Goal: Task Accomplishment & Management: Use online tool/utility

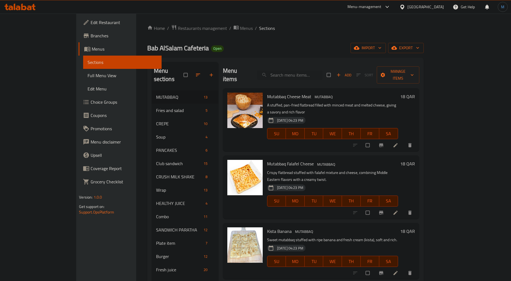
click at [438, 6] on div "Qatar" at bounding box center [426, 7] width 36 height 6
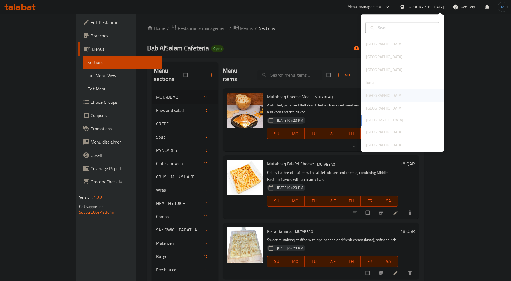
click at [377, 94] on div "[GEOGRAPHIC_DATA]" at bounding box center [384, 95] width 45 height 13
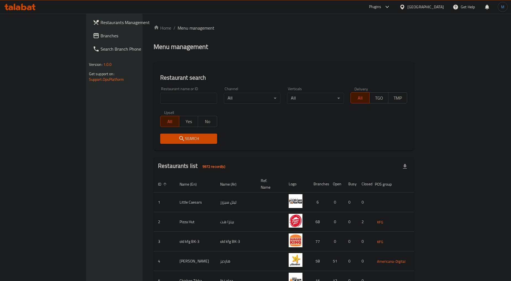
click at [101, 35] on span "Branches" at bounding box center [134, 35] width 67 height 7
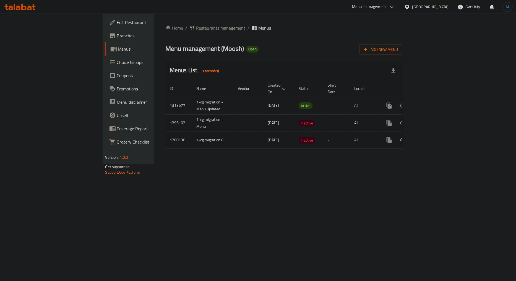
click at [117, 35] on span "Branches" at bounding box center [150, 35] width 67 height 7
click at [436, 99] on link "enhanced table" at bounding box center [428, 105] width 13 height 13
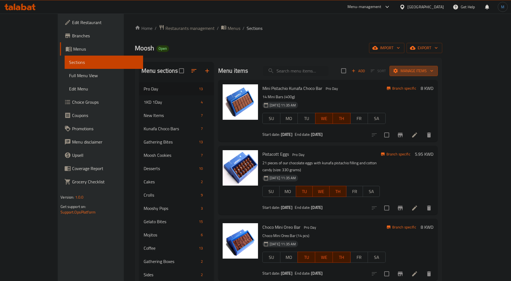
click at [438, 75] on button "Manage items" at bounding box center [414, 71] width 48 height 10
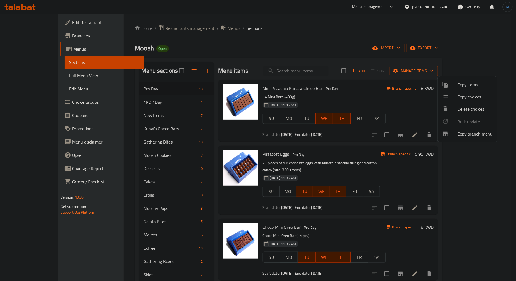
click at [469, 133] on span "Copy branch menu" at bounding box center [474, 133] width 35 height 7
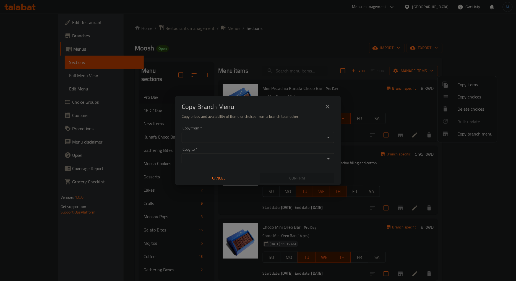
click at [244, 146] on div "Copy from   * Copy from * Copy to   * Copy to * Cancel Confirm" at bounding box center [258, 155] width 166 height 62
click at [245, 135] on input "Copy from   *" at bounding box center [253, 137] width 140 height 8
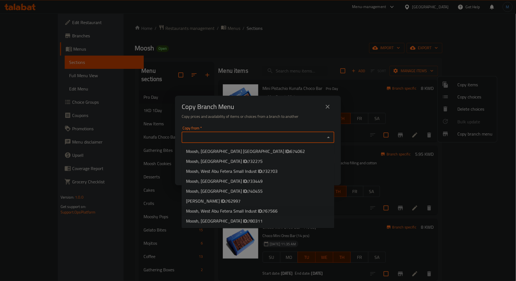
click at [252, 211] on span "Moosh, West [PERSON_NAME] Small Indust ID: 767566" at bounding box center [231, 211] width 91 height 7
type input "Moosh, West Abu Fetera Small Indust"
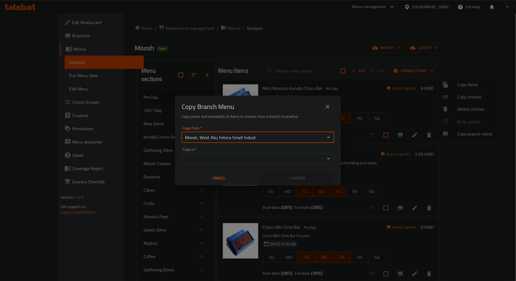
click at [245, 165] on div "Copy from   * Moosh, West [PERSON_NAME] Small Indust Copy from * Copy to   * Co…" at bounding box center [258, 155] width 166 height 62
click at [245, 161] on input "Copy to   *" at bounding box center [253, 159] width 140 height 8
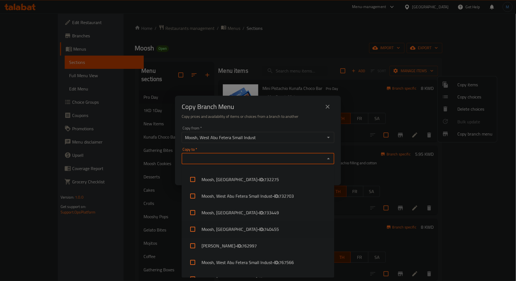
scroll to position [24, 0]
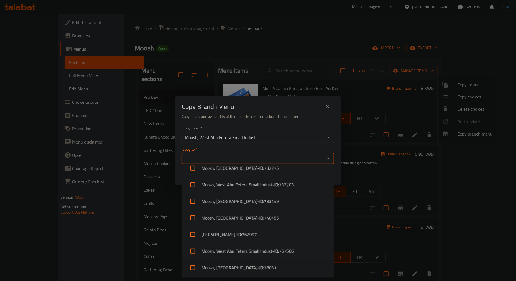
click at [264, 267] on span "780311" at bounding box center [271, 267] width 15 height 7
checkbox input "true"
click at [272, 108] on div "Copy Branch Menu" at bounding box center [258, 106] width 153 height 13
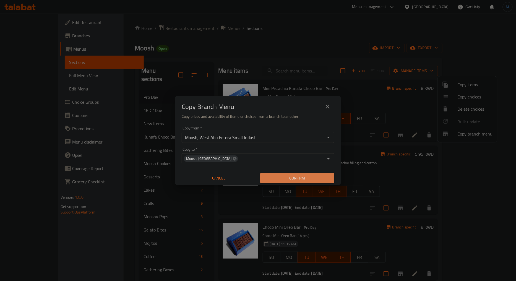
click at [286, 174] on button "Confirm" at bounding box center [297, 178] width 74 height 10
